Goal: Information Seeking & Learning: Check status

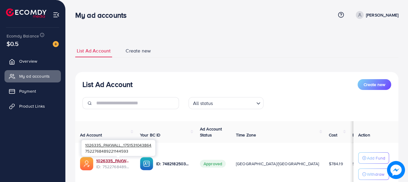
click at [130, 160] on link "1026335_PAKWALL_1751531043864" at bounding box center [113, 161] width 34 height 6
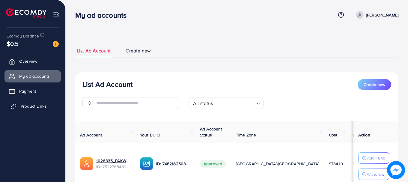
click at [33, 110] on link "Product Links" at bounding box center [32, 106] width 56 height 12
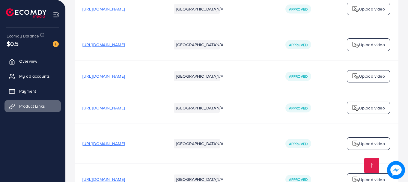
scroll to position [3296, 0]
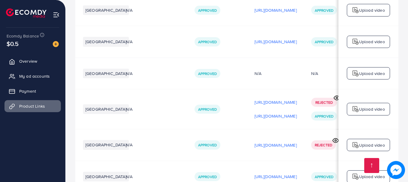
scroll to position [0, 182]
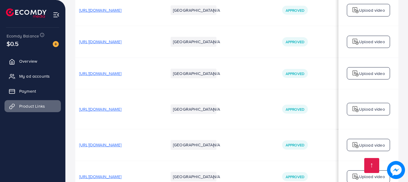
scroll to position [0, 0]
